Goal: Task Accomplishment & Management: Use online tool/utility

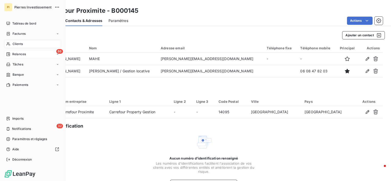
click at [21, 53] on span "Relances" at bounding box center [19, 54] width 14 height 5
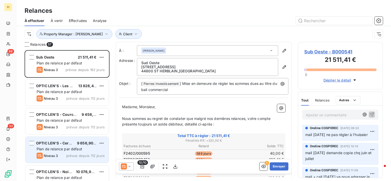
drag, startPoint x: 63, startPoint y: 154, endPoint x: 64, endPoint y: 152, distance: 2.8
click at [63, 154] on div "Niveau 3 prévue depuis 112 jours" at bounding box center [71, 156] width 68 height 6
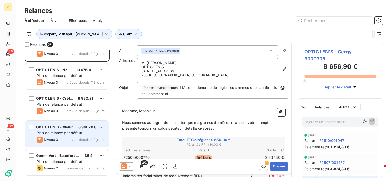
scroll to position [102, 0]
click at [68, 136] on div "OPTIC LEN'S - Melun 8 941,70 € Plan de relance par défaut Niveau 3 prévue depui…" at bounding box center [67, 134] width 84 height 26
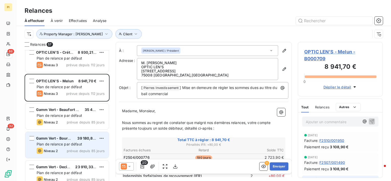
scroll to position [154, 0]
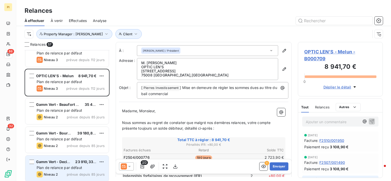
click at [65, 164] on div "Gamm Vert - Decize" at bounding box center [53, 162] width 35 height 5
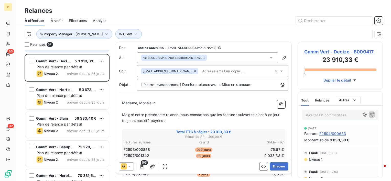
scroll to position [256, 0]
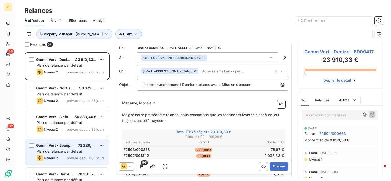
drag, startPoint x: 63, startPoint y: 154, endPoint x: 69, endPoint y: 148, distance: 9.6
click at [62, 154] on div "Gamm Vert - Beaupreau 72 229,51 € Plan de relance par défaut Niveau 2 prévue de…" at bounding box center [67, 152] width 84 height 26
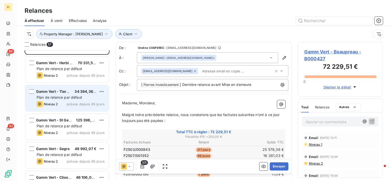
scroll to position [359, 0]
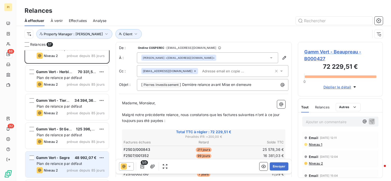
click at [63, 163] on span "Plan de relance par défaut" at bounding box center [60, 164] width 46 height 4
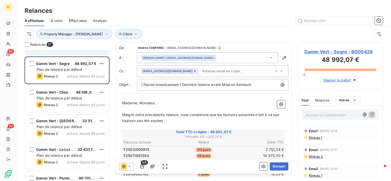
scroll to position [461, 0]
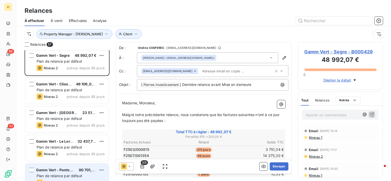
click at [64, 176] on span "Plan de relance par défaut" at bounding box center [60, 176] width 46 height 4
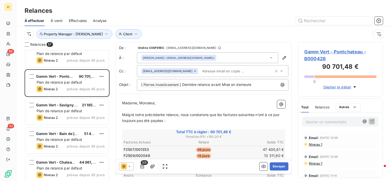
scroll to position [564, 0]
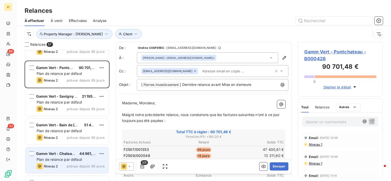
click at [73, 159] on span "Plan de relance par défaut" at bounding box center [60, 160] width 46 height 4
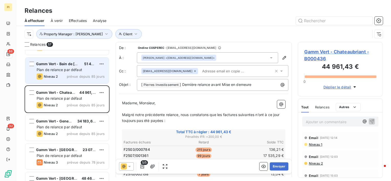
scroll to position [666, 0]
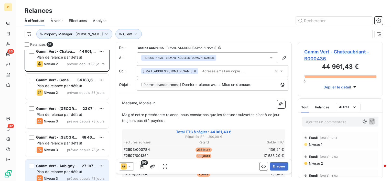
click at [66, 166] on span "Gamm Vert - Aubigny sur Nere" at bounding box center [63, 166] width 55 height 4
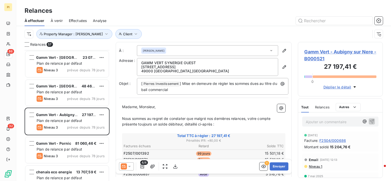
scroll to position [768, 0]
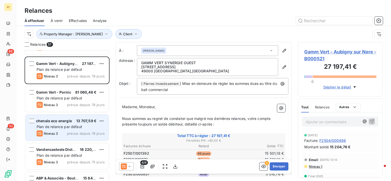
click at [69, 126] on span "Plan de relance par défaut" at bounding box center [60, 127] width 46 height 4
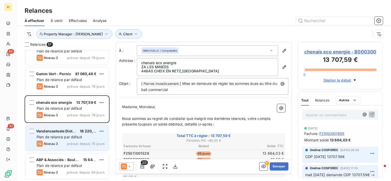
scroll to position [794, 0]
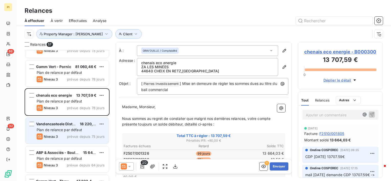
click at [67, 138] on div "Niveau 3 prévue depuis 75 jours" at bounding box center [71, 137] width 68 height 6
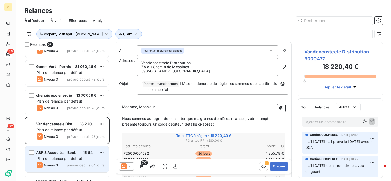
click at [91, 162] on div "Niveau 3 prévue depuis 64 jours" at bounding box center [71, 165] width 68 height 6
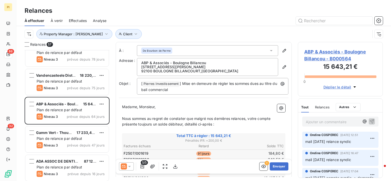
scroll to position [845, 0]
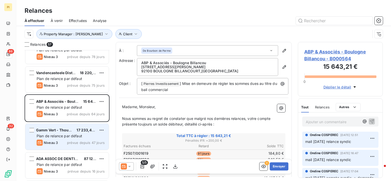
click at [66, 140] on div "Niveau 3 prévue depuis 47 jours" at bounding box center [71, 143] width 68 height 6
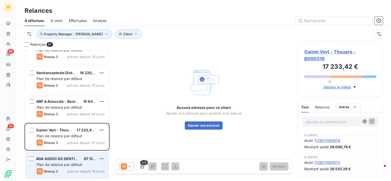
click at [65, 163] on span "Plan de relance par défaut" at bounding box center [60, 165] width 46 height 4
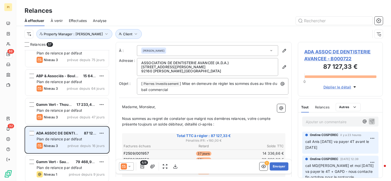
scroll to position [897, 0]
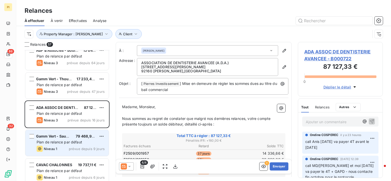
click at [81, 140] on span "Plan de relance par défaut" at bounding box center [60, 142] width 46 height 4
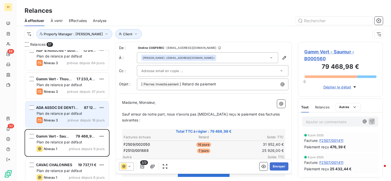
click at [73, 120] on span "prévue depuis 16 jours" at bounding box center [86, 120] width 37 height 4
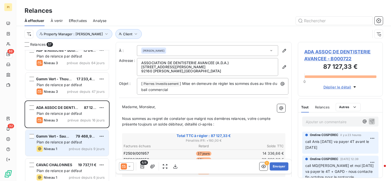
click at [77, 152] on div "Niveau 1 prévue depuis 9 jours" at bounding box center [71, 149] width 68 height 6
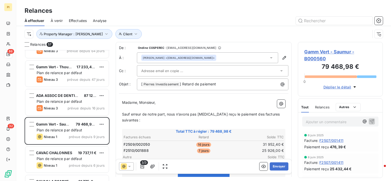
scroll to position [897, 0]
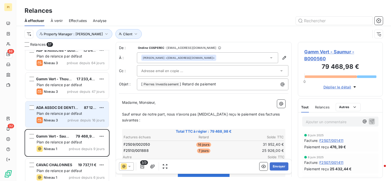
drag, startPoint x: 71, startPoint y: 118, endPoint x: 76, endPoint y: 118, distance: 4.9
click at [74, 118] on div "Niveau 3 prévue depuis 16 jours" at bounding box center [71, 120] width 68 height 6
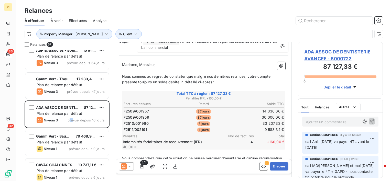
scroll to position [51, 0]
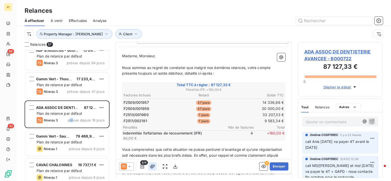
click at [152, 168] on icon "button" at bounding box center [152, 166] width 5 height 5
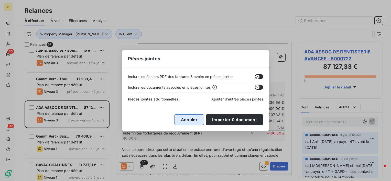
click at [203, 115] on button "Annuler" at bounding box center [189, 120] width 29 height 11
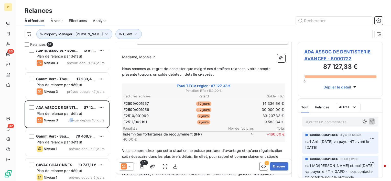
scroll to position [24, 0]
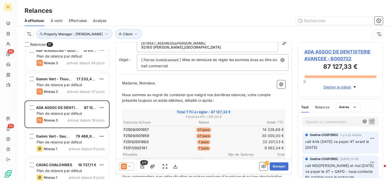
click at [128, 166] on icon at bounding box center [129, 166] width 5 height 5
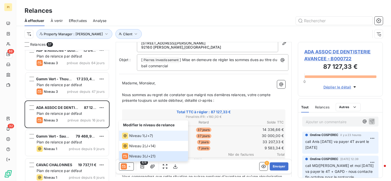
click at [148, 139] on li "Niveau 1 ( J+7 )" at bounding box center [153, 136] width 69 height 10
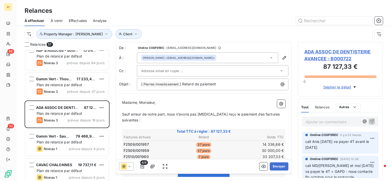
drag, startPoint x: 245, startPoint y: 109, endPoint x: 247, endPoint y: 111, distance: 3.5
click at [245, 109] on p "﻿" at bounding box center [203, 109] width 163 height 6
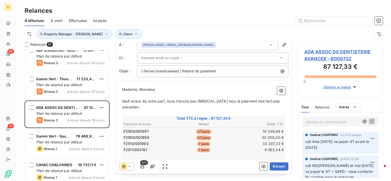
scroll to position [26, 0]
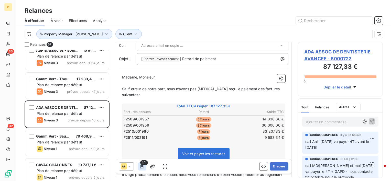
click at [142, 166] on icon "button" at bounding box center [143, 167] width 4 height 4
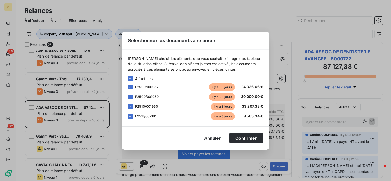
click at [133, 87] on div "F2509/001957 [DATE] 14 336,66 €" at bounding box center [195, 88] width 135 height 8
click at [131, 88] on icon at bounding box center [130, 87] width 3 height 3
click at [248, 139] on button "Confirmer" at bounding box center [247, 138] width 34 height 11
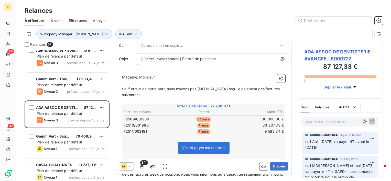
click at [257, 123] on td "33 207,33 €" at bounding box center [257, 126] width 53 height 6
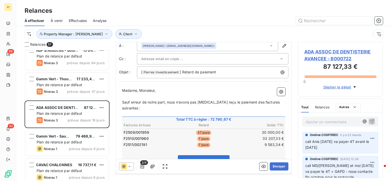
scroll to position [0, 0]
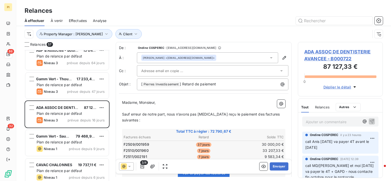
click at [191, 70] on div at bounding box center [210, 71] width 138 height 8
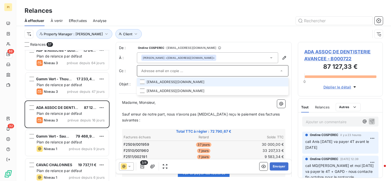
click at [176, 82] on li "[EMAIL_ADDRESS][DOMAIN_NAME]" at bounding box center [213, 82] width 152 height 9
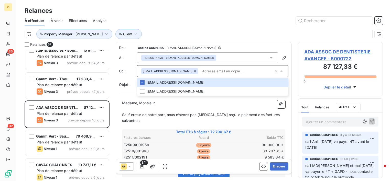
click at [258, 75] on input "text" at bounding box center [237, 71] width 74 height 8
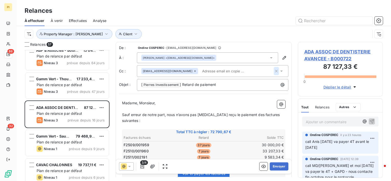
click at [274, 72] on icon "button" at bounding box center [276, 71] width 5 height 5
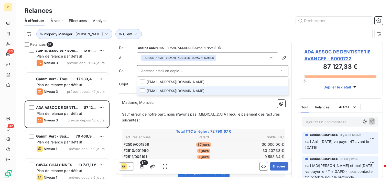
click at [179, 91] on li "[EMAIL_ADDRESS][DOMAIN_NAME]" at bounding box center [213, 91] width 152 height 9
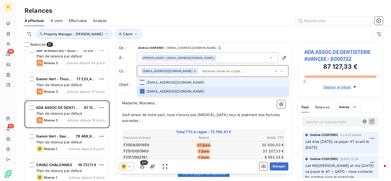
click at [142, 81] on div at bounding box center [142, 82] width 5 height 5
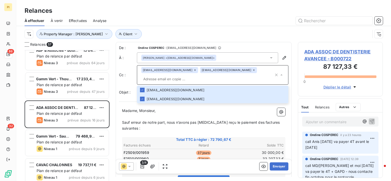
click at [262, 40] on div "Client Property Manager : [PERSON_NAME]" at bounding box center [204, 34] width 359 height 16
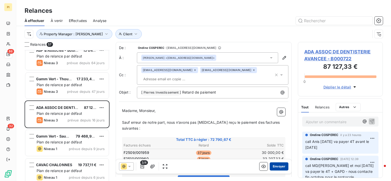
click at [279, 166] on button "Envoyer" at bounding box center [279, 167] width 19 height 8
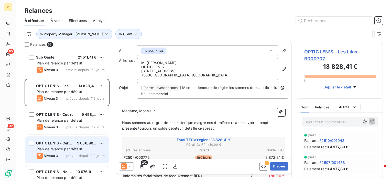
drag, startPoint x: 69, startPoint y: 154, endPoint x: 69, endPoint y: 151, distance: 3.9
click at [69, 153] on div "Niveau 3 prévue depuis 112 jours" at bounding box center [71, 156] width 68 height 6
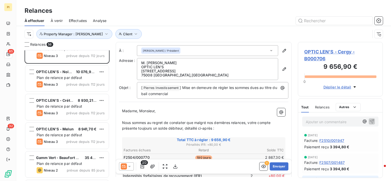
scroll to position [128, 0]
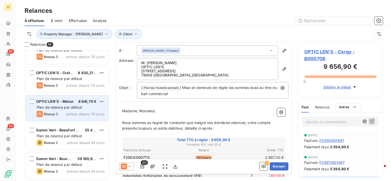
click at [65, 116] on div "Niveau 3 prévue depuis 112 jours" at bounding box center [71, 114] width 68 height 6
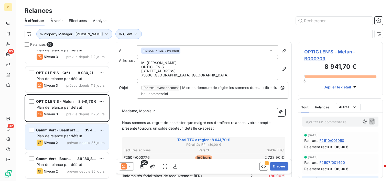
click at [69, 140] on div "Niveau 2 prévue depuis 85 jours" at bounding box center [71, 143] width 68 height 6
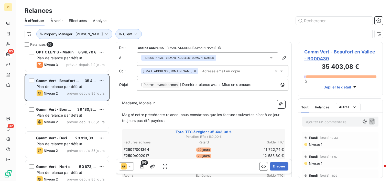
scroll to position [205, 0]
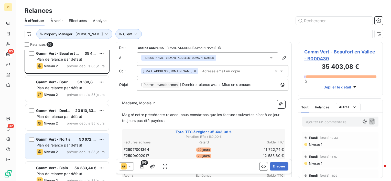
drag, startPoint x: 64, startPoint y: 149, endPoint x: 83, endPoint y: 130, distance: 27.0
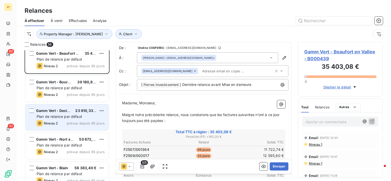
click at [64, 148] on div "Gamm Vert - Nort sur Erdre 50 672,25 € Plan de relance par défaut Niveau 2 prév…" at bounding box center [67, 146] width 84 height 26
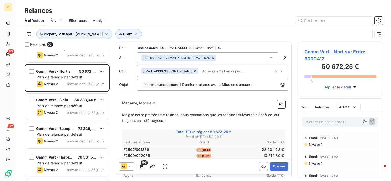
scroll to position [282, 0]
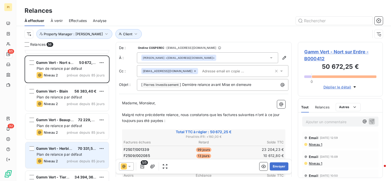
drag, startPoint x: 66, startPoint y: 154, endPoint x: 68, endPoint y: 152, distance: 2.9
click at [68, 153] on span "Plan de relance par défaut" at bounding box center [60, 154] width 46 height 4
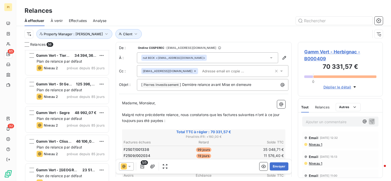
scroll to position [410, 0]
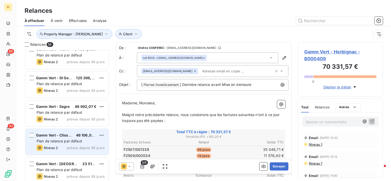
drag, startPoint x: 61, startPoint y: 167, endPoint x: 69, endPoint y: 153, distance: 16.6
click at [61, 167] on div "Gamm Vert - Chateauneuf 23 518,01 € Plan de relance par défaut Niveau 2 prévue …" at bounding box center [67, 171] width 84 height 26
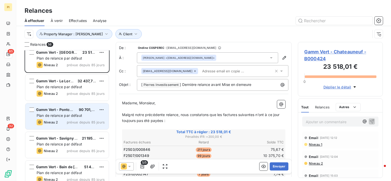
scroll to position [512, 0]
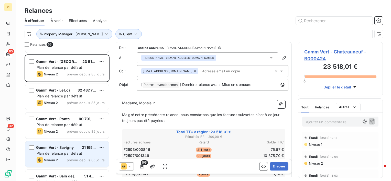
drag, startPoint x: 61, startPoint y: 156, endPoint x: 72, endPoint y: 143, distance: 17.3
click at [61, 156] on div "Gamm Vert - Savigny Sur Lathan 21 195,93 € Plan de relance par défaut Niveau 2 …" at bounding box center [67, 154] width 84 height 26
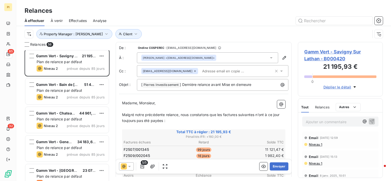
scroll to position [615, 0]
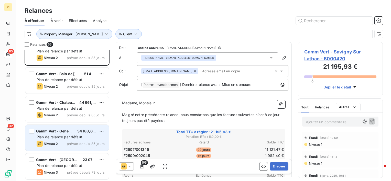
drag, startPoint x: 69, startPoint y: 140, endPoint x: 73, endPoint y: 137, distance: 5.7
click at [70, 139] on div "Gamm Vert - Geneston 34 183,62 € Plan de relance par défaut Niveau 2 prévue dep…" at bounding box center [67, 138] width 84 height 26
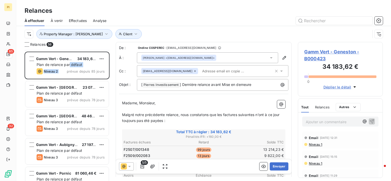
scroll to position [717, 0]
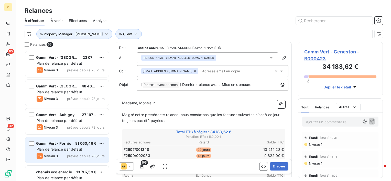
click at [74, 154] on span "prévue depuis 78 jours" at bounding box center [86, 156] width 38 height 4
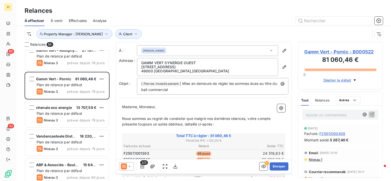
scroll to position [820, 0]
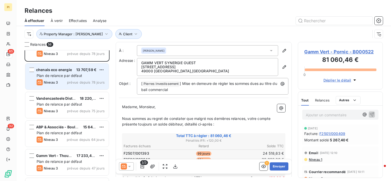
click at [77, 76] on span "Plan de relance par défaut" at bounding box center [60, 76] width 46 height 4
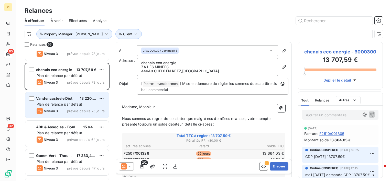
drag, startPoint x: 67, startPoint y: 112, endPoint x: 95, endPoint y: 102, distance: 29.6
click at [68, 110] on div "Niveau 3 prévue depuis 75 jours" at bounding box center [71, 111] width 68 height 6
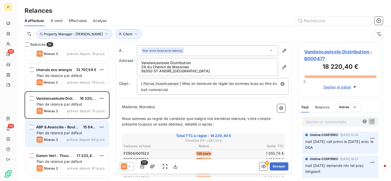
click at [72, 133] on span "Plan de relance par défaut" at bounding box center [60, 133] width 46 height 4
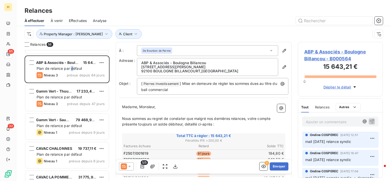
scroll to position [897, 0]
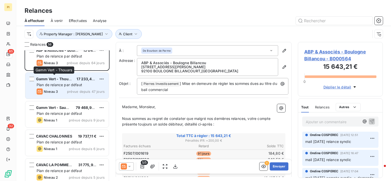
click at [66, 80] on span "Gamm Vert - Thouars" at bounding box center [55, 79] width 38 height 4
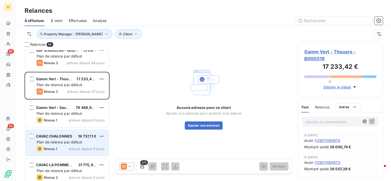
drag, startPoint x: 65, startPoint y: 145, endPoint x: 68, endPoint y: 144, distance: 2.8
click at [65, 145] on div "CAVAC CHALONNES 19 737,11 € Plan de relance par défaut Niveau 1 prévue depuis 6…" at bounding box center [67, 143] width 84 height 26
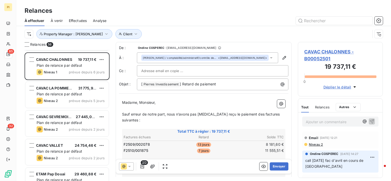
scroll to position [973, 0]
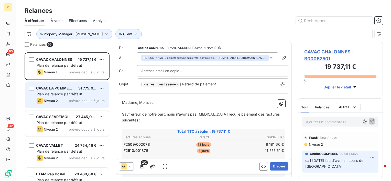
click at [71, 96] on div "Plan de relance par défaut" at bounding box center [71, 94] width 68 height 5
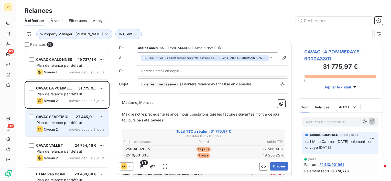
click at [51, 128] on span "Niveau 2" at bounding box center [51, 130] width 14 height 4
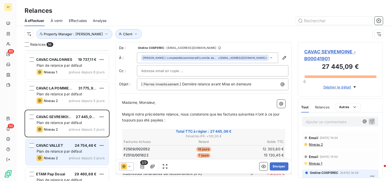
click at [52, 152] on span "Plan de relance par défaut" at bounding box center [60, 151] width 46 height 4
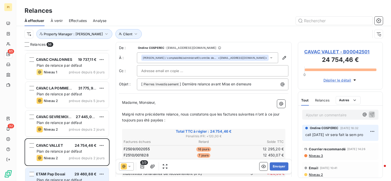
click at [55, 178] on span "Plan de relance par défaut" at bounding box center [60, 180] width 46 height 4
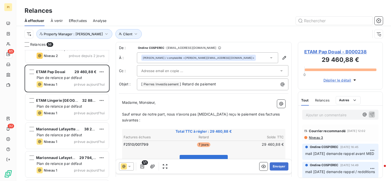
scroll to position [1076, 0]
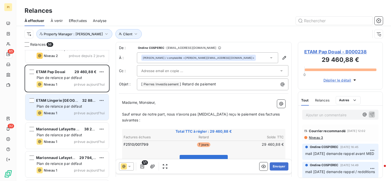
drag, startPoint x: 72, startPoint y: 111, endPoint x: 82, endPoint y: 109, distance: 10.2
click at [72, 111] on div "Niveau 1 prévue aujourd’hui" at bounding box center [71, 113] width 68 height 6
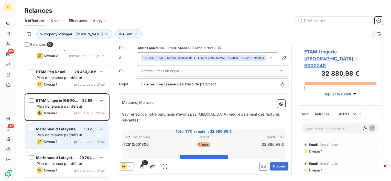
drag, startPoint x: 70, startPoint y: 135, endPoint x: 75, endPoint y: 133, distance: 5.8
click at [71, 136] on span "Plan de relance par défaut" at bounding box center [60, 135] width 46 height 4
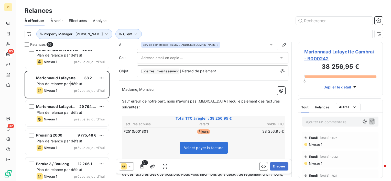
scroll to position [26, 0]
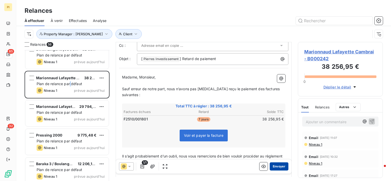
click at [275, 170] on button "Envoyer" at bounding box center [279, 167] width 19 height 8
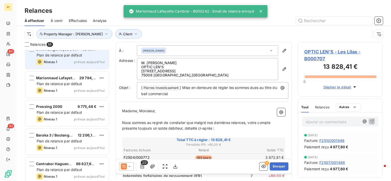
drag, startPoint x: 67, startPoint y: 63, endPoint x: 69, endPoint y: 65, distance: 3.1
click at [67, 63] on div "Niveau 1 prévue aujourd’hui" at bounding box center [71, 62] width 68 height 6
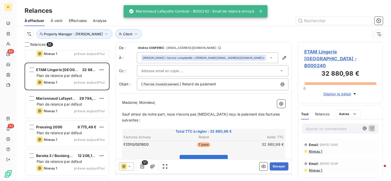
scroll to position [1076, 0]
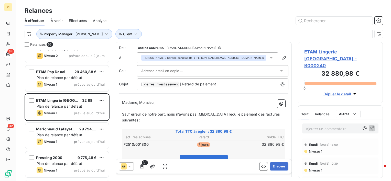
drag, startPoint x: 70, startPoint y: 135, endPoint x: 96, endPoint y: 122, distance: 29.3
click at [70, 134] on span "Plan de relance par défaut" at bounding box center [60, 135] width 46 height 4
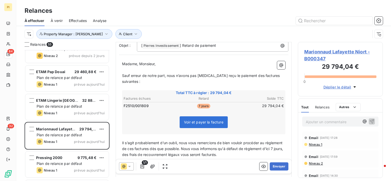
scroll to position [51, 0]
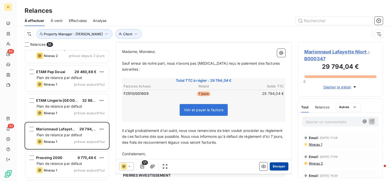
click at [275, 168] on button "Envoyer" at bounding box center [279, 167] width 19 height 8
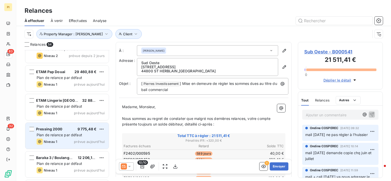
click at [74, 133] on div "Plan de relance par défaut" at bounding box center [71, 135] width 68 height 5
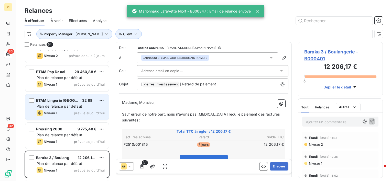
drag, startPoint x: 65, startPoint y: 138, endPoint x: 100, endPoint y: 120, distance: 39.8
click at [65, 137] on div "Pressing 2000 9 775,48 € Plan de relance par défaut Niveau 1 prévue [DATE]" at bounding box center [67, 136] width 84 height 26
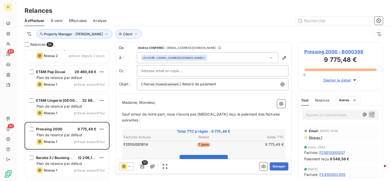
click at [341, 34] on div "Client Property Manager : [PERSON_NAME]" at bounding box center [198, 34] width 346 height 10
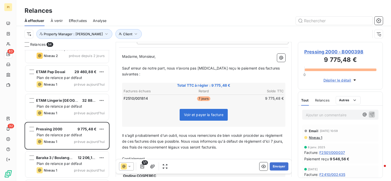
scroll to position [51, 0]
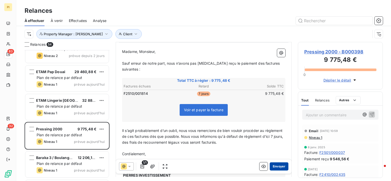
click at [275, 169] on button "Envoyer" at bounding box center [279, 167] width 19 height 8
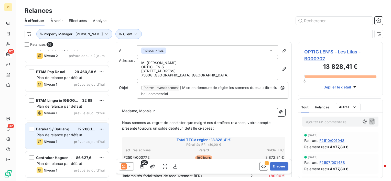
click at [65, 136] on span "Plan de relance par défaut" at bounding box center [60, 135] width 46 height 4
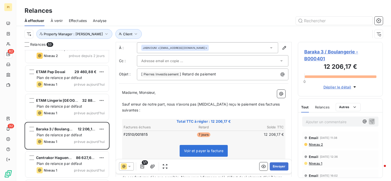
scroll to position [26, 0]
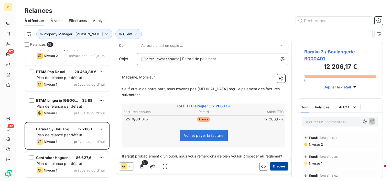
click at [281, 167] on button "Envoyer" at bounding box center [279, 167] width 19 height 8
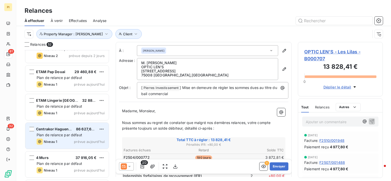
click at [67, 130] on span "Centrakor Haguenau" at bounding box center [54, 129] width 37 height 4
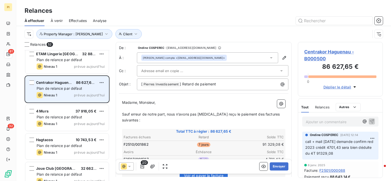
scroll to position [1127, 0]
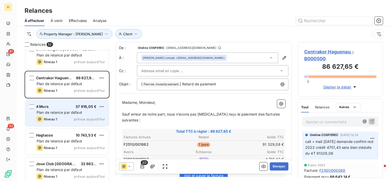
click at [66, 117] on div "Niveau 1 prévue aujourd’hui" at bounding box center [71, 119] width 68 height 6
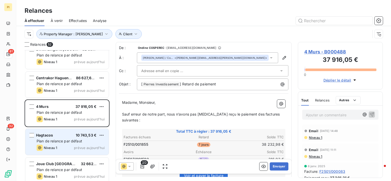
click at [78, 137] on span "10 743,53 €" at bounding box center [86, 135] width 21 height 4
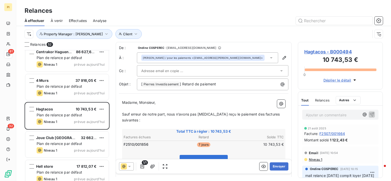
scroll to position [1178, 0]
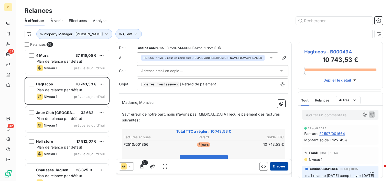
click at [277, 167] on button "Envoyer" at bounding box center [279, 167] width 19 height 8
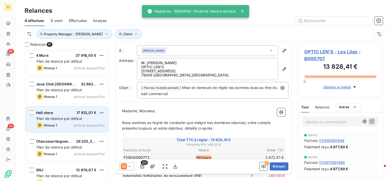
drag, startPoint x: 54, startPoint y: 123, endPoint x: 59, endPoint y: 122, distance: 5.0
click at [57, 123] on span "Niveau 1" at bounding box center [50, 125] width 13 height 4
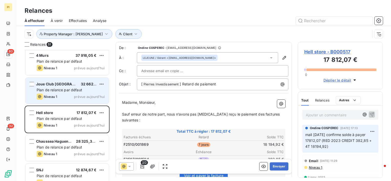
click at [56, 90] on span "Plan de relance par défaut" at bounding box center [60, 90] width 46 height 4
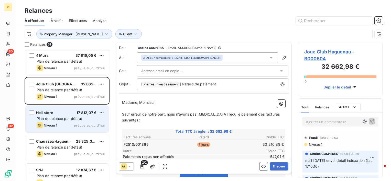
click at [48, 120] on span "Plan de relance par défaut" at bounding box center [60, 119] width 46 height 4
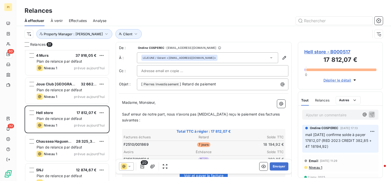
click at [211, 100] on p "Madame, Monsieur," at bounding box center [203, 103] width 163 height 6
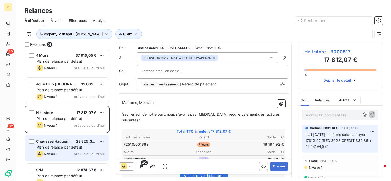
click at [68, 150] on div "Chaussea Haguenau 28 325,31 € Plan de relance par défaut Niveau 1 prévue [DATE]" at bounding box center [67, 148] width 84 height 26
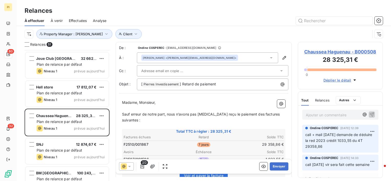
scroll to position [1230, 0]
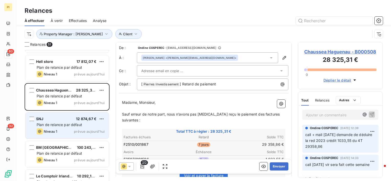
drag, startPoint x: 65, startPoint y: 122, endPoint x: 77, endPoint y: 120, distance: 12.4
click at [65, 122] on div "SNJ 12 874,67 € Plan de relance par défaut Niveau 1 prévue [DATE]" at bounding box center [67, 126] width 84 height 26
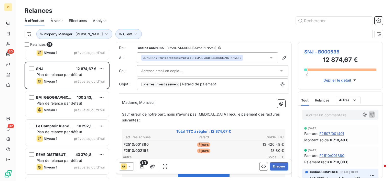
scroll to position [1281, 0]
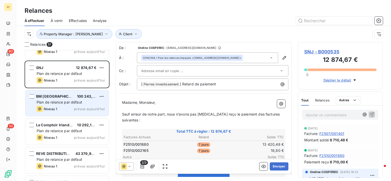
click at [78, 111] on div "Niveau 1 prévue aujourd’hui" at bounding box center [71, 109] width 68 height 6
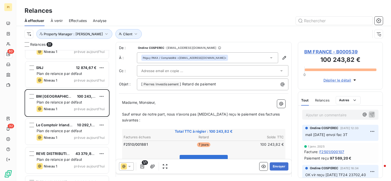
scroll to position [127, 81]
click at [278, 165] on button "Envoyer" at bounding box center [279, 167] width 19 height 8
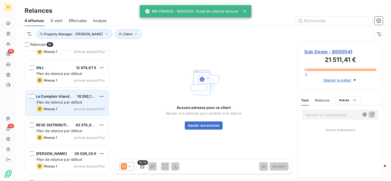
drag, startPoint x: 75, startPoint y: 106, endPoint x: 81, endPoint y: 104, distance: 6.0
click at [77, 105] on div "Le Comptoir Irlandais 10 292,10 € Plan de relance par défaut Niveau 1 prévue [D…" at bounding box center [67, 103] width 84 height 26
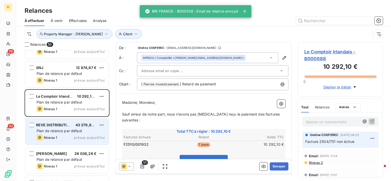
click at [71, 134] on div "REVE DISTRIBUTION 43 379,89 € Plan de relance par défaut Niveau 1 prévue [DATE]" at bounding box center [67, 132] width 84 height 26
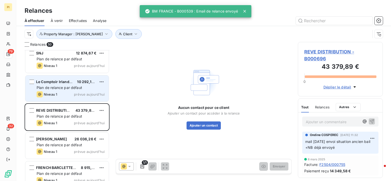
scroll to position [1303, 0]
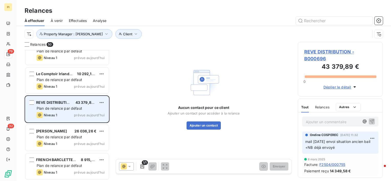
click at [91, 111] on div "REVE DISTRIBUTION 43 379,89 € Plan de relance par défaut Niveau 1 prévue [DATE]" at bounding box center [67, 109] width 84 height 26
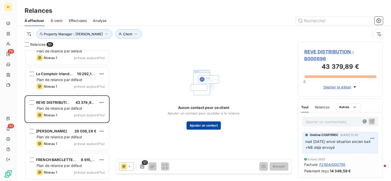
click at [207, 126] on button "Ajouter un contact" at bounding box center [204, 126] width 35 height 8
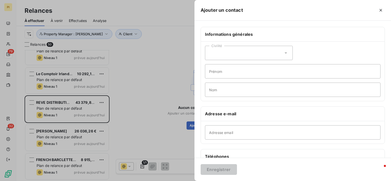
click at [248, 54] on div "Civilité" at bounding box center [249, 53] width 88 height 14
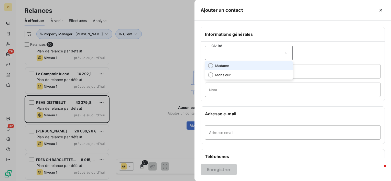
click at [239, 65] on li "Madame" at bounding box center [249, 65] width 88 height 9
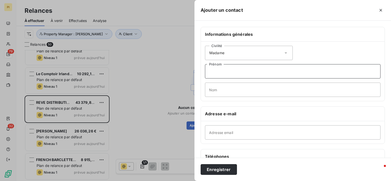
click at [235, 74] on input "Prénom" at bounding box center [293, 71] width 176 height 14
paste input "[PERSON_NAME] Assistante comptable – Pôle immobilier [STREET_ADDRESS] [EMAIL_AD…"
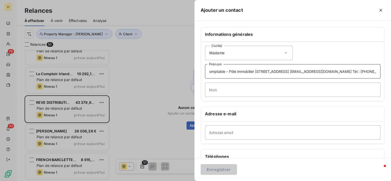
scroll to position [0, 0]
drag, startPoint x: 231, startPoint y: 68, endPoint x: 155, endPoint y: 72, distance: 75.9
click at [155, 181] on div "Ajouter un contact Informations générales Civilité Madame [PERSON_NAME] Assista…" at bounding box center [195, 181] width 391 height 0
click at [238, 71] on input "[PERSON_NAME] Assistante comptable – Pôle immobilier [STREET_ADDRESS] [EMAIL_AD…" at bounding box center [293, 71] width 176 height 14
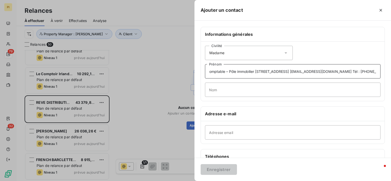
drag, startPoint x: 232, startPoint y: 70, endPoint x: 392, endPoint y: 76, distance: 160.7
click at [391, 76] on html "PI 79 32 Relances À effectuer À venir Effectuées Analyse Client Property Manage…" at bounding box center [195, 90] width 391 height 181
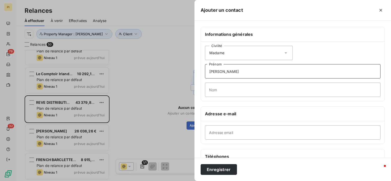
type input "[PERSON_NAME]"
click at [242, 91] on input "Nom" at bounding box center [293, 90] width 176 height 14
paste input "[PERSON_NAME] Assistante comptable – Pôle immobilier [STREET_ADDRESS] [EMAIL_AD…"
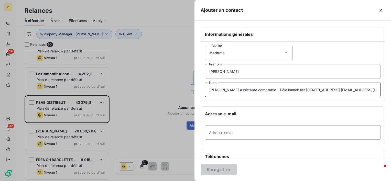
drag, startPoint x: 225, startPoint y: 91, endPoint x: 173, endPoint y: 93, distance: 52.3
click at [144, 181] on div "Ajouter un contact Informations générales Civilité Madame [PERSON_NAME] Assista…" at bounding box center [195, 181] width 391 height 0
click at [222, 89] on input "[PERSON_NAME] Assistante comptable – Pôle immobilier [STREET_ADDRESS] [EMAIL_AD…" at bounding box center [293, 90] width 176 height 14
drag, startPoint x: 261, startPoint y: 90, endPoint x: 343, endPoint y: 87, distance: 82.0
click at [343, 87] on input "[PERSON_NAME] / Assistante comptable – Pôle immobilier [STREET_ADDRESS] [EMAIL_…" at bounding box center [293, 90] width 176 height 14
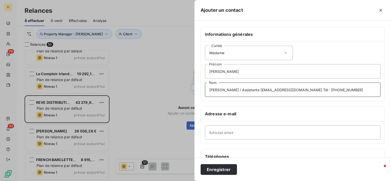
drag, startPoint x: 261, startPoint y: 89, endPoint x: 352, endPoint y: 95, distance: 91.4
click at [349, 94] on input "[PERSON_NAME] / Assistante [EMAIL_ADDRESS][DOMAIN_NAME] Tél : [PHONE_NUMBER]" at bounding box center [293, 90] width 176 height 14
type input "DUVAL / Assistante comptable"
click at [238, 135] on input "Adresse email" at bounding box center [293, 133] width 176 height 14
paste input "[EMAIL_ADDRESS][DOMAIN_NAME] Tél : [PHONE_NUMBER]"
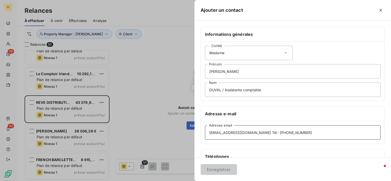
drag, startPoint x: 238, startPoint y: 132, endPoint x: 332, endPoint y: 131, distance: 94.5
click at [332, 131] on input "[EMAIL_ADDRESS][DOMAIN_NAME] Tél : [PHONE_NUMBER]" at bounding box center [293, 133] width 176 height 14
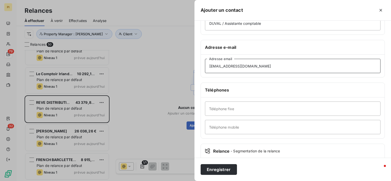
scroll to position [77, 0]
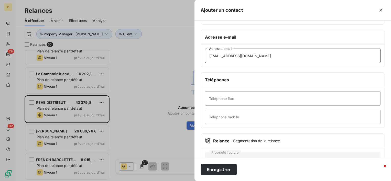
type input "[EMAIL_ADDRESS][DOMAIN_NAME]"
click at [249, 100] on input "Téléphone fixe" at bounding box center [293, 98] width 176 height 14
paste input "Tél : [PHONE_NUMBER]"
drag, startPoint x: 218, startPoint y: 99, endPoint x: 168, endPoint y: 99, distance: 51.0
click at [168, 181] on div "Ajouter un contact Informations générales Civilité Madame [PERSON_NAME] / Assis…" at bounding box center [195, 181] width 391 height 0
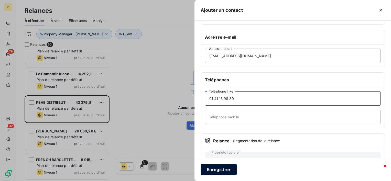
type input "01 41 15 98 80"
click at [225, 170] on button "Enregistrer" at bounding box center [219, 169] width 36 height 11
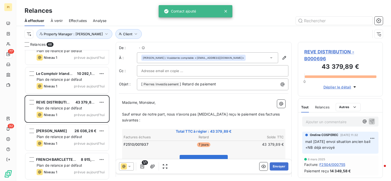
scroll to position [1246, 0]
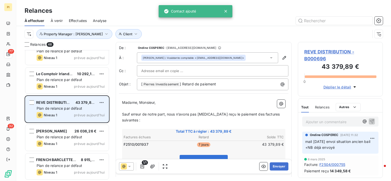
click at [61, 104] on span "REVE DISTRIBUTION" at bounding box center [54, 102] width 36 height 4
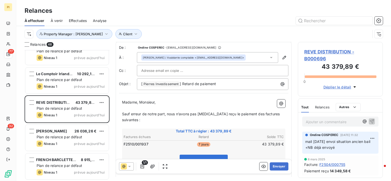
scroll to position [0, 0]
click at [275, 166] on button "Envoyer" at bounding box center [279, 167] width 19 height 8
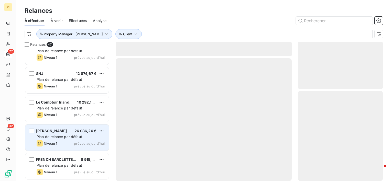
scroll to position [1217, 0]
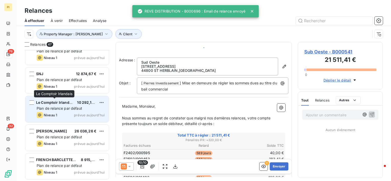
click at [72, 105] on span "Le Comptoir Irlandais" at bounding box center [55, 102] width 38 height 4
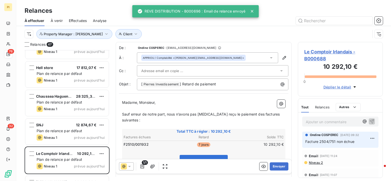
scroll to position [1140, 0]
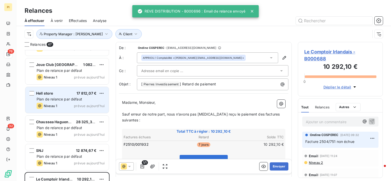
click at [47, 103] on div "Niveau 1" at bounding box center [47, 106] width 20 height 6
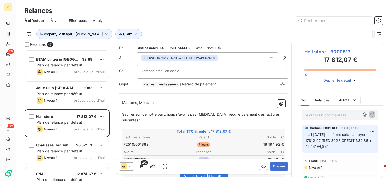
scroll to position [1166, 0]
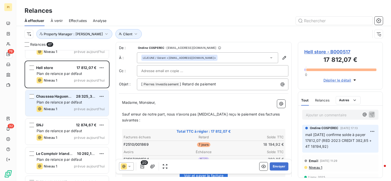
click at [76, 100] on span "Plan de relance par défaut" at bounding box center [60, 102] width 46 height 4
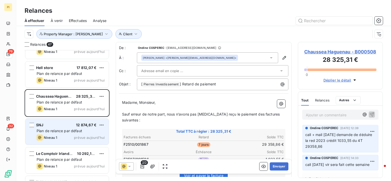
click at [53, 141] on div "SNJ 12 874,67 € Plan de relance par défaut Niveau 1 prévue [DATE]" at bounding box center [67, 132] width 84 height 26
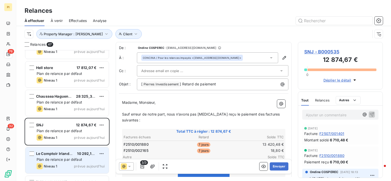
click at [70, 164] on div "Niveau 1 prévue aujourd’hui" at bounding box center [71, 166] width 68 height 6
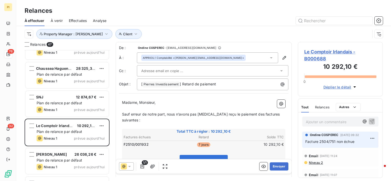
scroll to position [1217, 0]
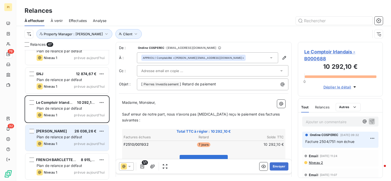
click at [68, 136] on span "Plan de relance par défaut" at bounding box center [60, 137] width 46 height 4
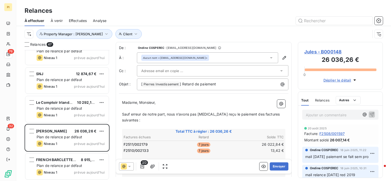
click at [331, 117] on p "Ajouter un commentaire ﻿" at bounding box center [333, 115] width 54 height 6
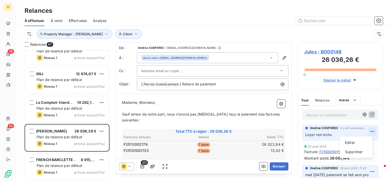
click at [370, 132] on html "PI 76 32 Relances À effectuer À venir Effectuées Analyse Client Property Manage…" at bounding box center [195, 90] width 391 height 181
click at [353, 151] on div "Supprimer" at bounding box center [356, 152] width 29 height 8
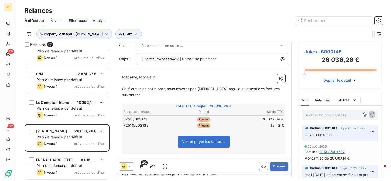
scroll to position [1217, 0]
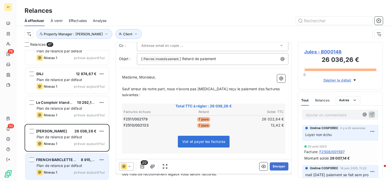
click at [63, 171] on div "Niveau 1 prévue aujourd’hui" at bounding box center [71, 173] width 68 height 6
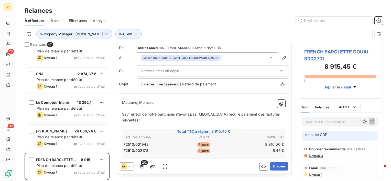
scroll to position [231, 0]
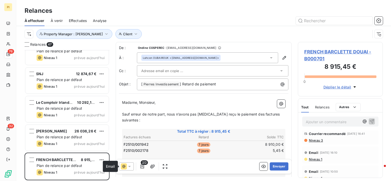
click at [123, 167] on icon at bounding box center [123, 166] width 3 height 3
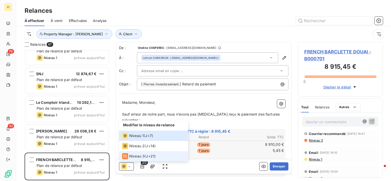
click at [133, 157] on span "Niveau 3" at bounding box center [136, 156] width 15 height 5
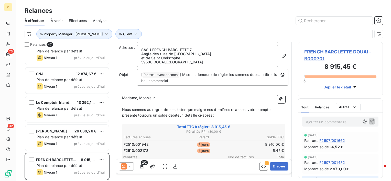
scroll to position [26, 0]
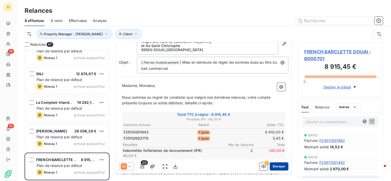
click at [278, 168] on button "Envoyer" at bounding box center [279, 167] width 19 height 8
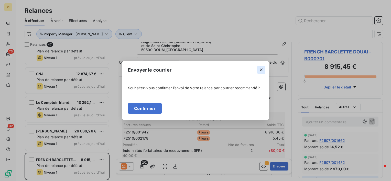
click at [264, 72] on button "button" at bounding box center [261, 70] width 8 height 8
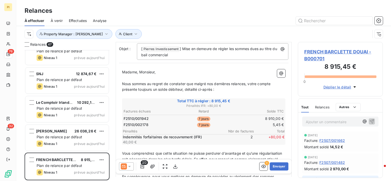
scroll to position [51, 0]
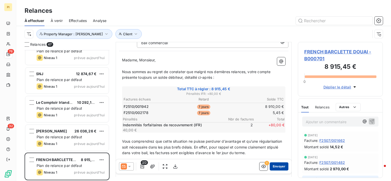
click at [280, 168] on button "Envoyer" at bounding box center [279, 167] width 19 height 8
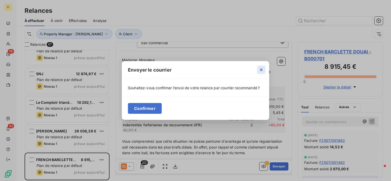
click at [262, 70] on icon "button" at bounding box center [261, 69] width 5 height 5
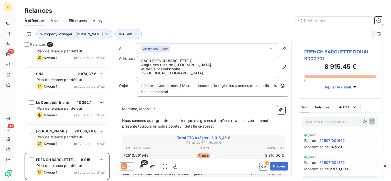
scroll to position [0, 0]
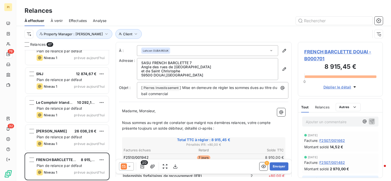
click at [120, 165] on div at bounding box center [126, 167] width 15 height 8
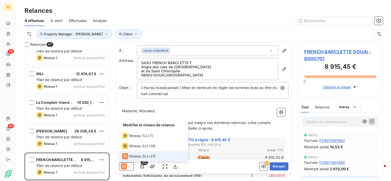
click at [130, 157] on span "Niveau 3" at bounding box center [136, 156] width 15 height 5
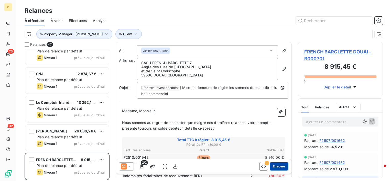
click at [274, 166] on button "Envoyer" at bounding box center [279, 167] width 19 height 8
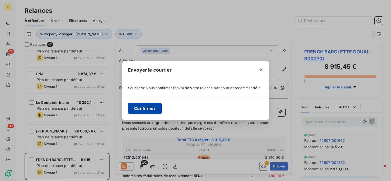
click at [147, 110] on button "Confirmer" at bounding box center [145, 108] width 34 height 11
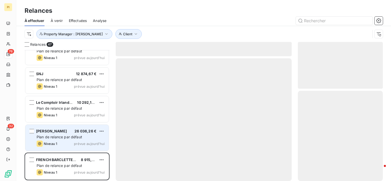
scroll to position [1189, 0]
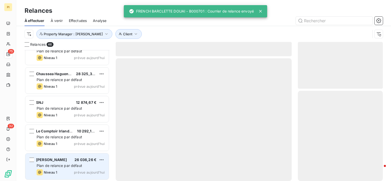
click at [75, 169] on div "[PERSON_NAME] 26 036,26 € Plan de relance par défaut Niveau 1 prévue [DATE]" at bounding box center [67, 167] width 84 height 26
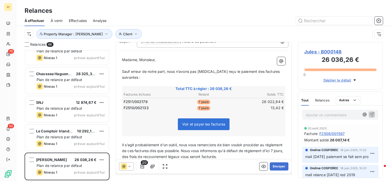
scroll to position [51, 0]
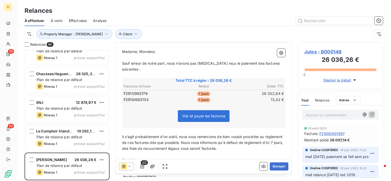
click at [133, 168] on div at bounding box center [126, 167] width 15 height 8
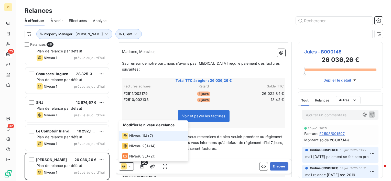
click at [141, 135] on span "Niveau 1" at bounding box center [136, 135] width 15 height 5
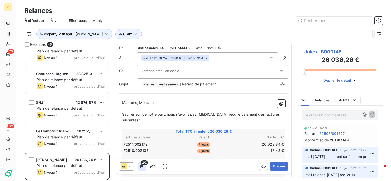
click at [142, 168] on icon "button" at bounding box center [142, 166] width 5 height 5
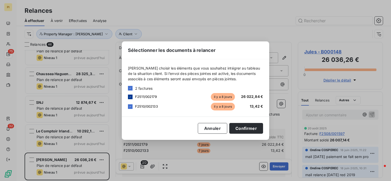
click at [129, 97] on icon at bounding box center [130, 97] width 3 height 3
click at [242, 127] on button "Confirmer" at bounding box center [247, 128] width 34 height 11
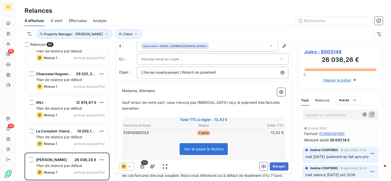
scroll to position [0, 0]
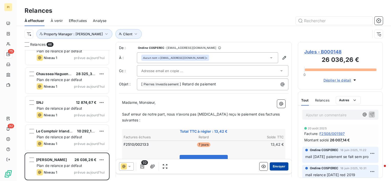
click at [279, 167] on button "Envoyer" at bounding box center [279, 167] width 19 height 8
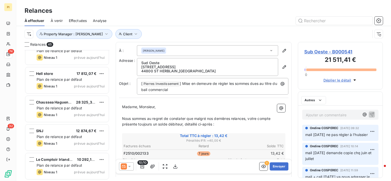
scroll to position [1160, 0]
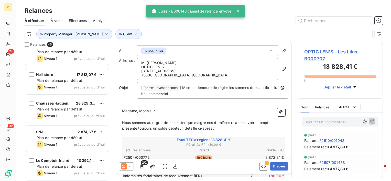
scroll to position [1160, 0]
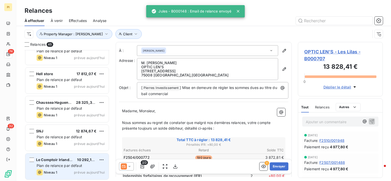
drag, startPoint x: 52, startPoint y: 166, endPoint x: 98, endPoint y: 140, distance: 53.1
click at [52, 165] on span "Plan de relance par défaut" at bounding box center [60, 166] width 46 height 4
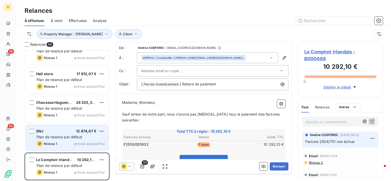
click at [76, 144] on span "prévue aujourd’hui" at bounding box center [89, 144] width 31 height 4
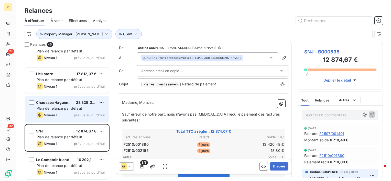
click at [90, 115] on span "prévue aujourd’hui" at bounding box center [89, 115] width 31 height 4
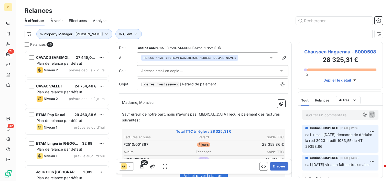
scroll to position [1032, 0]
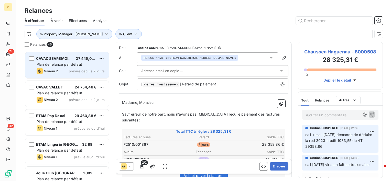
click at [85, 65] on div "Plan de relance par défaut" at bounding box center [71, 64] width 68 height 5
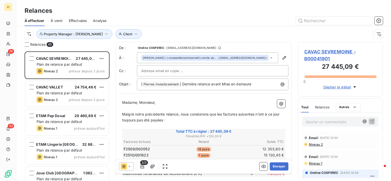
scroll to position [127, 81]
